Goal: Task Accomplishment & Management: Complete application form

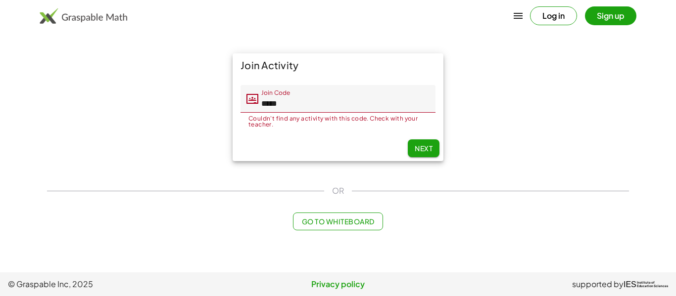
click at [418, 148] on span "Next" at bounding box center [424, 148] width 18 height 9
click at [419, 146] on span "Next" at bounding box center [424, 148] width 18 height 9
click at [386, 111] on input "*****" at bounding box center [346, 99] width 177 height 28
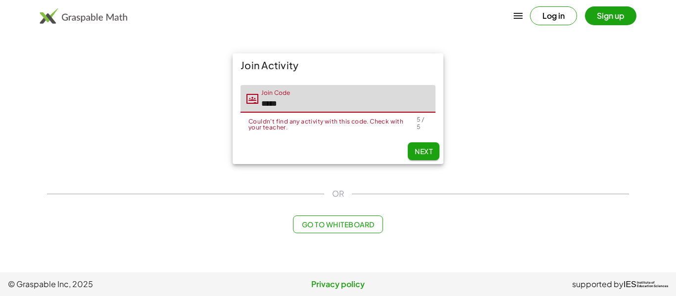
drag, startPoint x: 292, startPoint y: 108, endPoint x: 250, endPoint y: 104, distance: 42.2
click at [250, 104] on div "Join Code Join Code *****" at bounding box center [338, 99] width 195 height 28
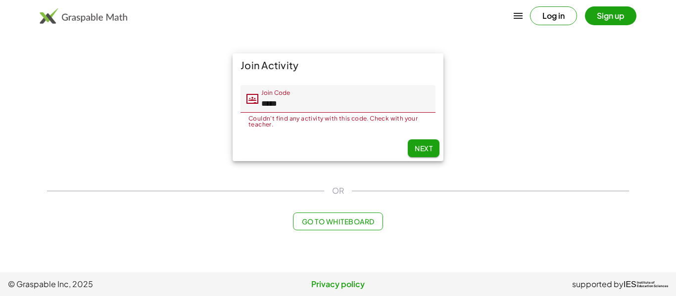
click at [430, 143] on button "Next" at bounding box center [424, 149] width 32 height 18
click at [364, 226] on span "Go to Whiteboard" at bounding box center [337, 221] width 73 height 9
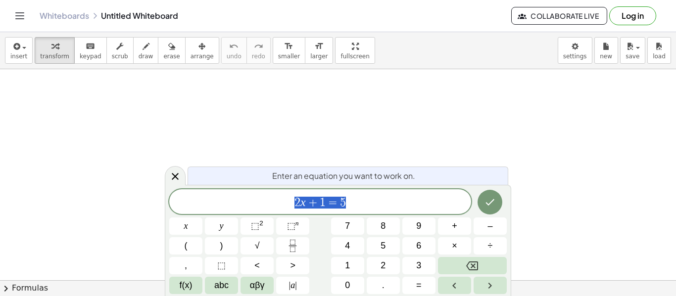
scroll to position [0, 0]
click at [634, 4] on div "Whiteboards Untitled Whiteboard Collaborate Live Log in" at bounding box center [338, 16] width 652 height 32
click at [638, 12] on button "Log in" at bounding box center [632, 15] width 47 height 19
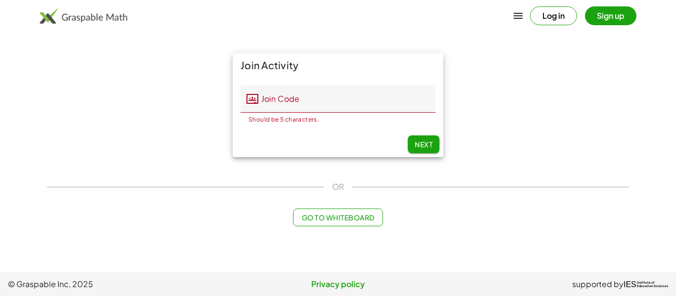
click at [552, 17] on button "Log in" at bounding box center [553, 15] width 47 height 19
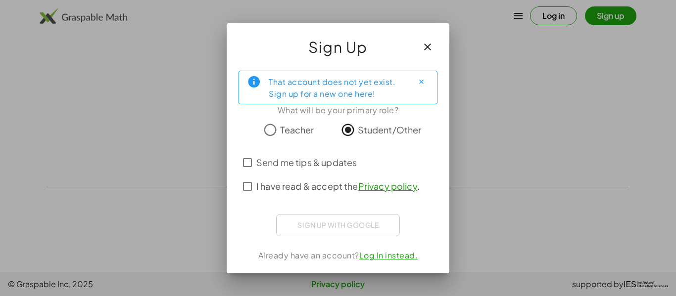
click at [263, 168] on span "Send me tips & updates" at bounding box center [306, 162] width 100 height 13
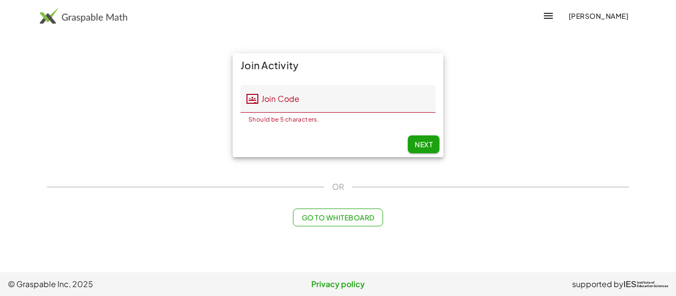
click at [466, 157] on div "Join Activity Join Code Join Code Should be 5 characters. 0 / 5 Next" at bounding box center [338, 106] width 594 height 116
click at [551, 12] on icon "button" at bounding box center [548, 16] width 12 height 12
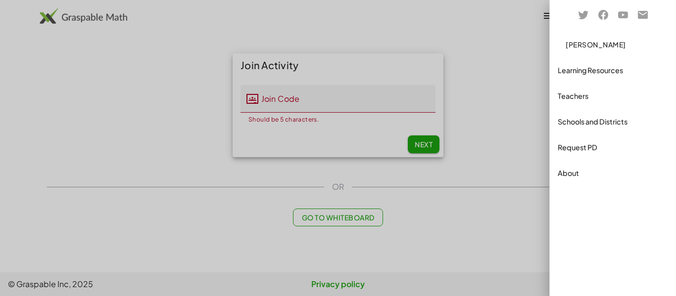
click at [340, 97] on div at bounding box center [338, 148] width 676 height 296
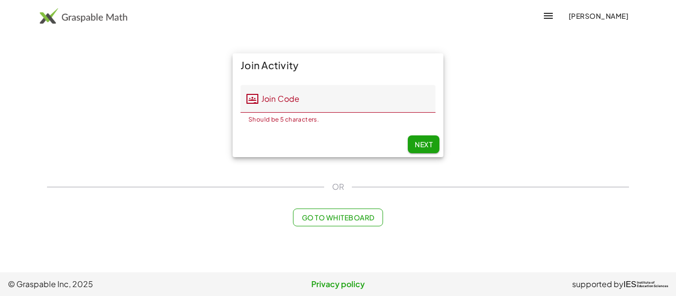
click at [346, 97] on input "Join Code" at bounding box center [346, 99] width 177 height 28
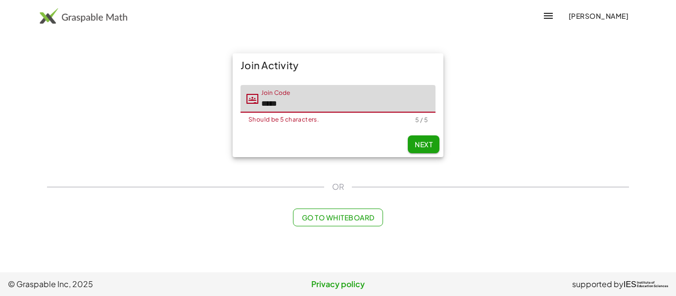
type input "*****"
click at [423, 142] on span "Next" at bounding box center [424, 144] width 18 height 9
